Goal: Transaction & Acquisition: Purchase product/service

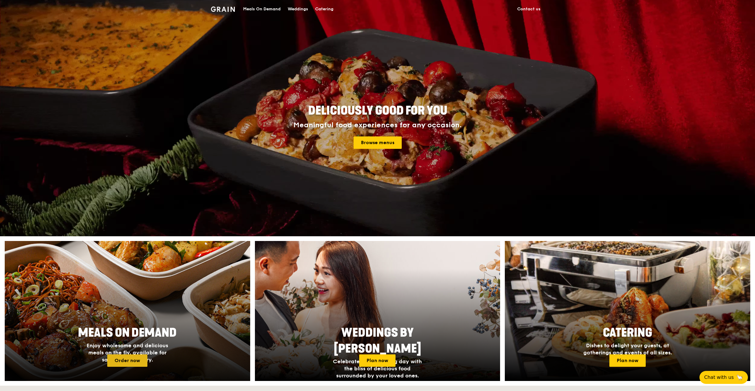
click at [129, 355] on link "Order now" at bounding box center [127, 361] width 40 height 12
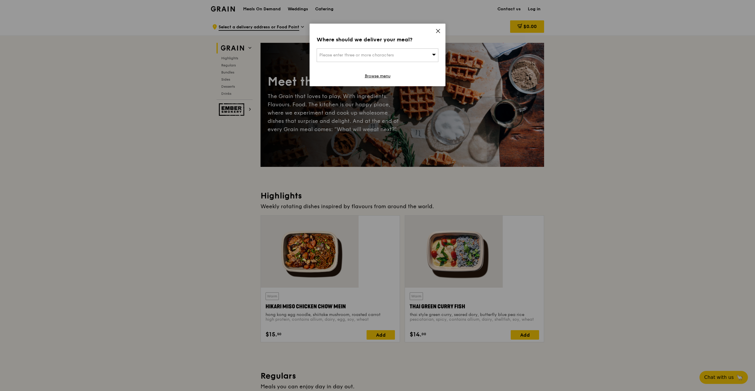
click at [395, 48] on div "Please enter three or more characters" at bounding box center [378, 55] width 122 height 14
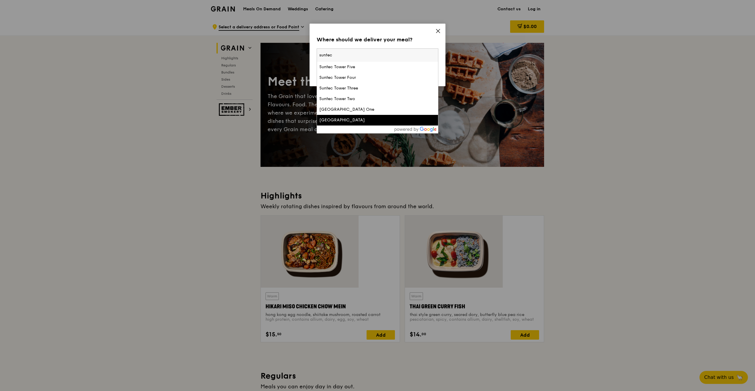
type input "suntec"
click at [355, 117] on div "[GEOGRAPHIC_DATA]" at bounding box center [362, 120] width 87 height 6
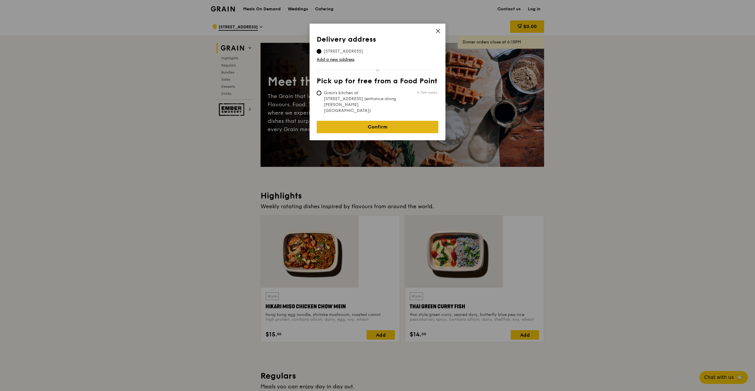
click at [372, 121] on link "Confirm" at bounding box center [378, 127] width 122 height 12
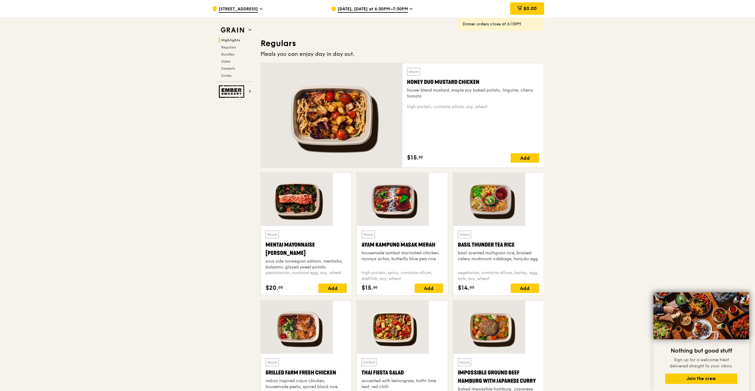
scroll to position [135, 0]
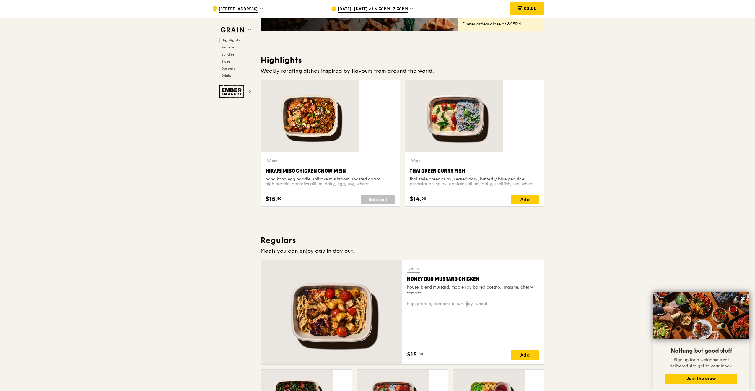
click at [442, 273] on div "Warm Honey Duo Mustard Chicken house-blend mustard, maple soy baked potato, lin…" at bounding box center [473, 312] width 132 height 95
click at [435, 285] on div "house-blend mustard, maple soy baked potato, linguine, cherry tomato" at bounding box center [473, 291] width 132 height 12
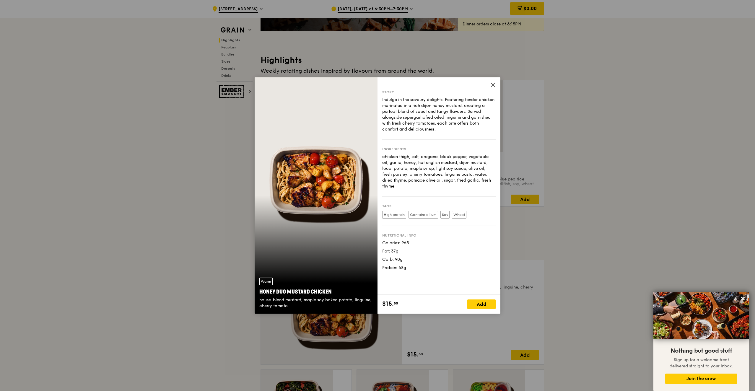
click at [490, 85] on icon at bounding box center [492, 84] width 5 height 5
